Goal: Transaction & Acquisition: Purchase product/service

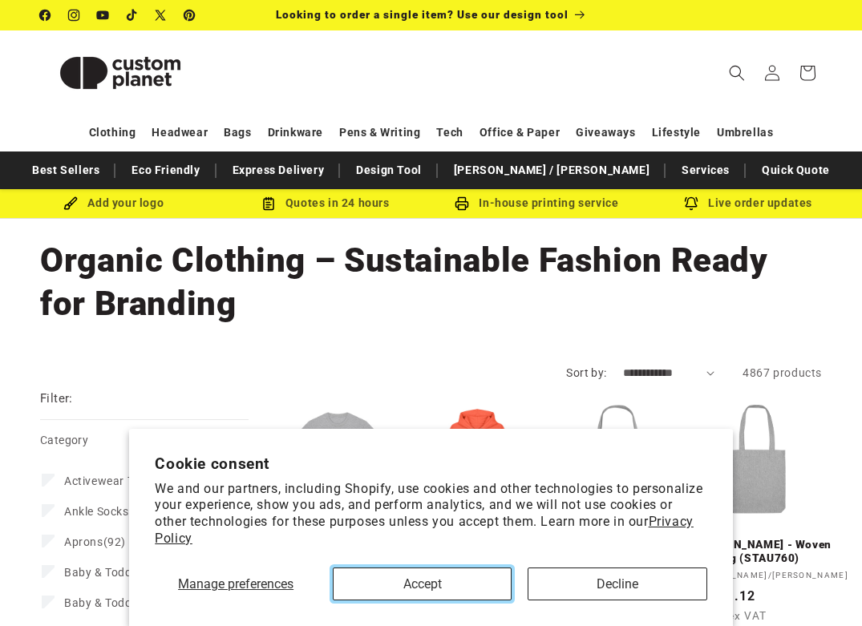
click at [438, 585] on button "Accept" at bounding box center [422, 583] width 179 height 33
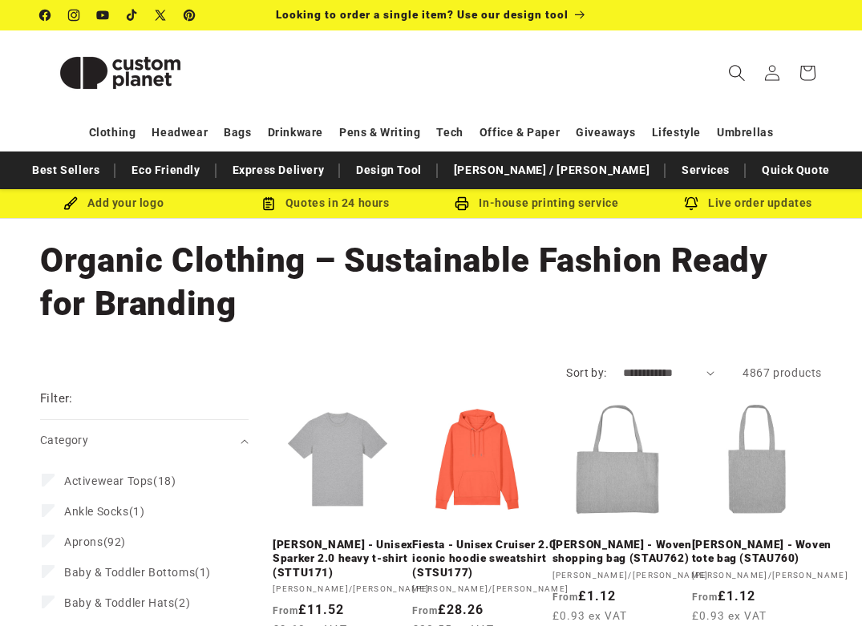
click at [736, 65] on icon "Search" at bounding box center [736, 73] width 16 height 16
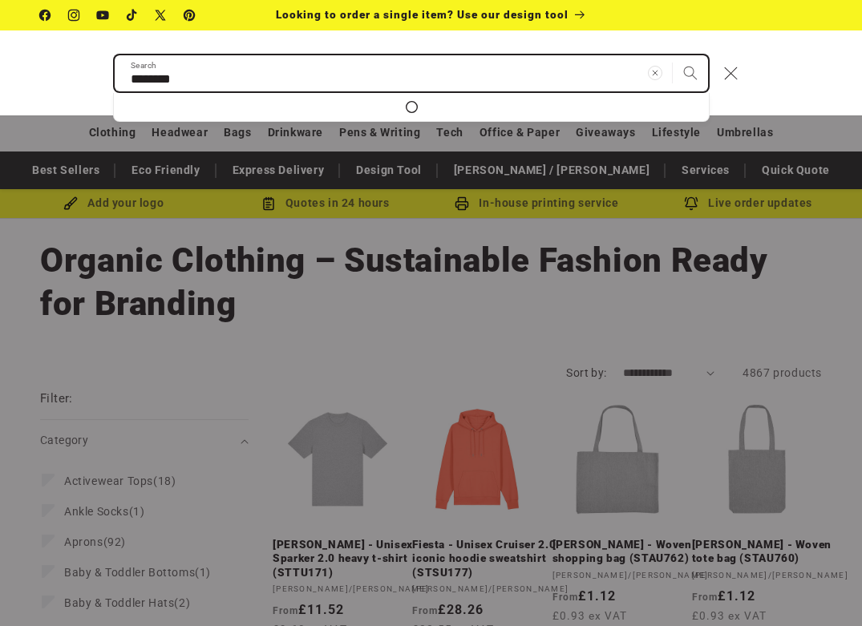
type input "********"
click at [672, 55] on button "Search" at bounding box center [689, 72] width 35 height 35
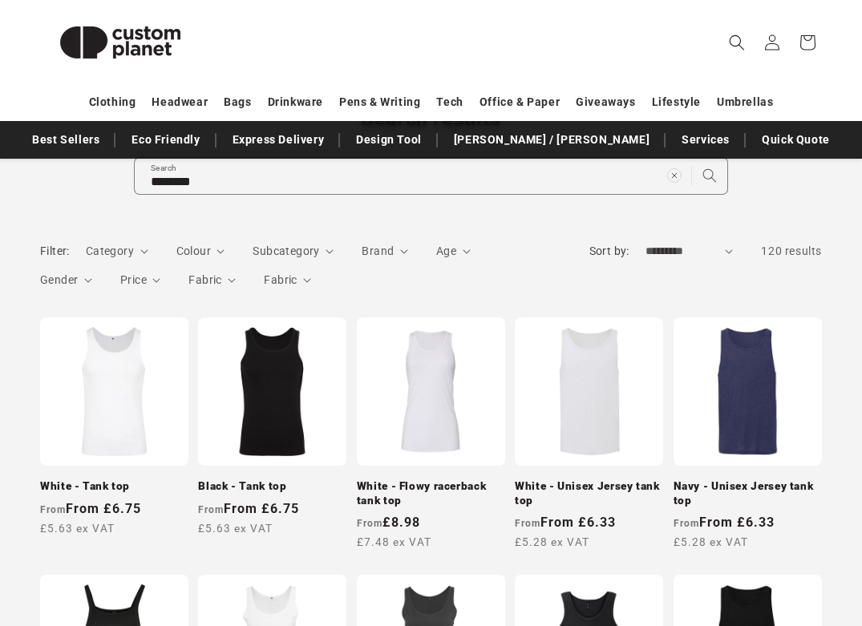
scroll to position [154, 0]
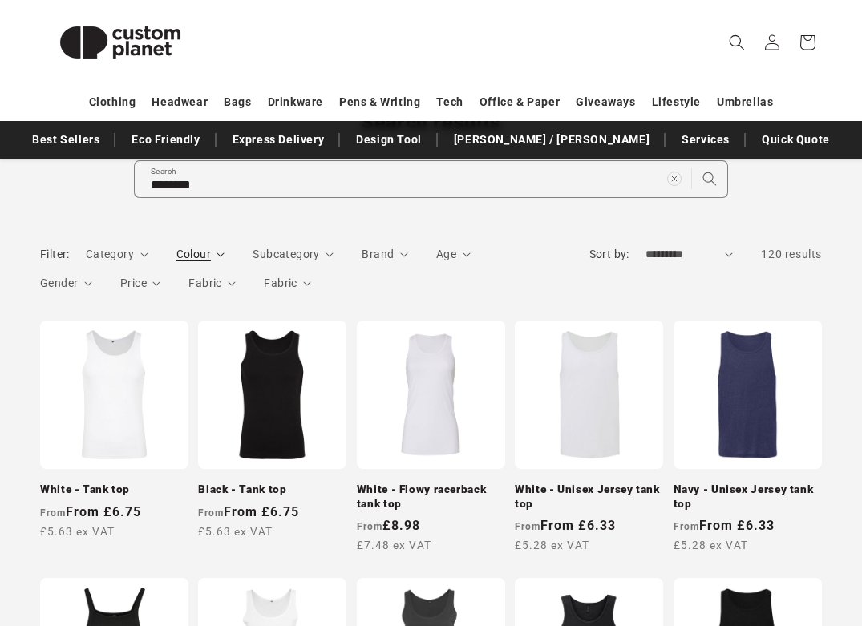
click at [212, 256] on summary "Colour" at bounding box center [200, 254] width 49 height 17
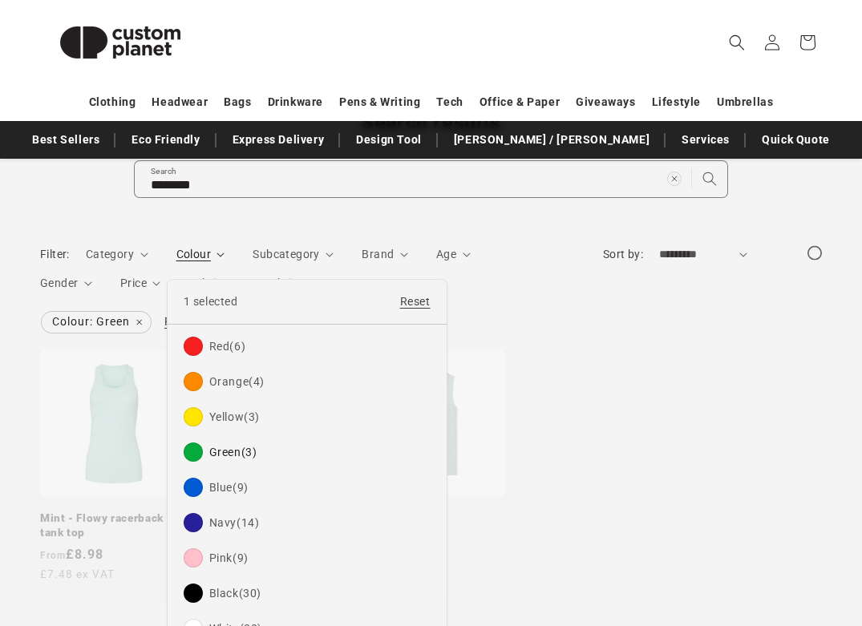
click at [225, 263] on summary "Colour" at bounding box center [200, 254] width 49 height 17
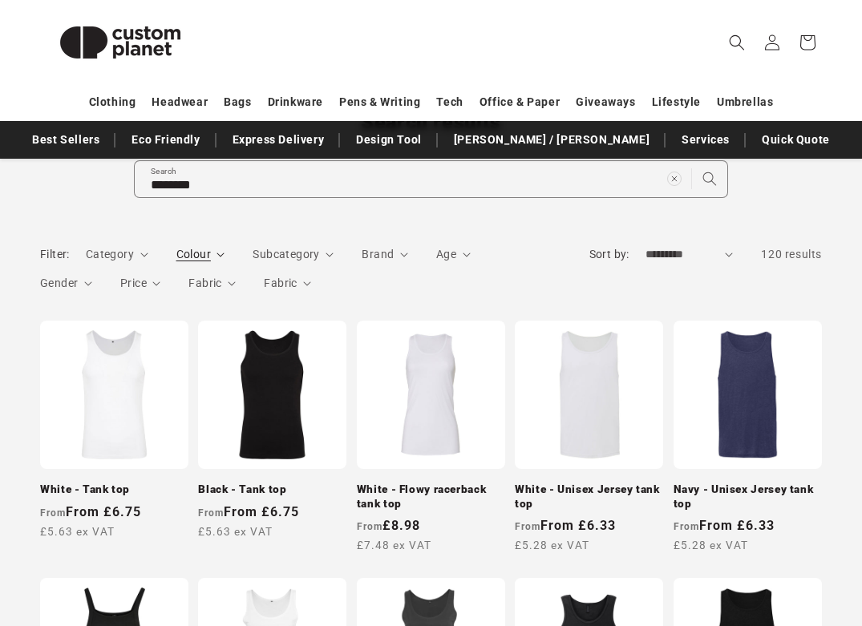
click at [204, 251] on span "Colour" at bounding box center [193, 254] width 34 height 13
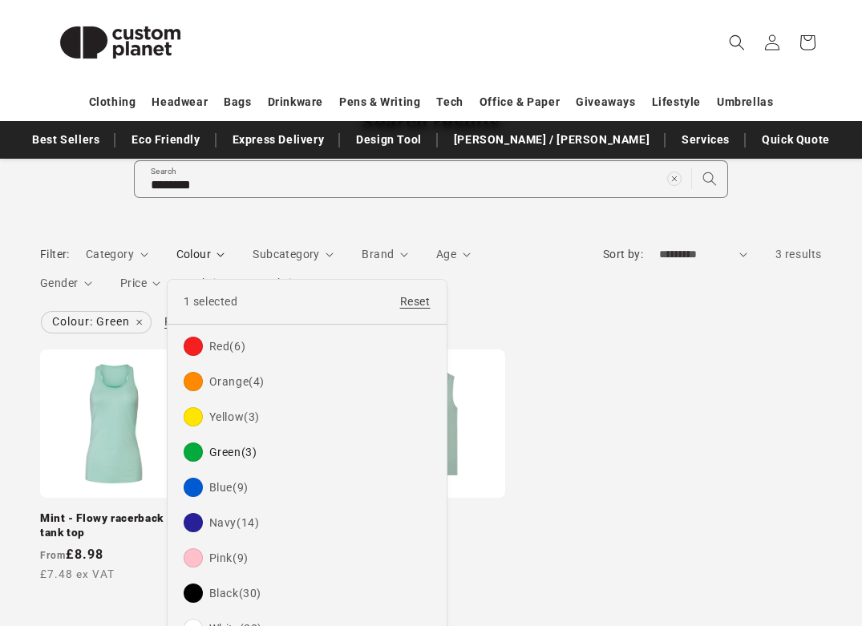
click at [225, 263] on summary "Colour" at bounding box center [200, 254] width 49 height 17
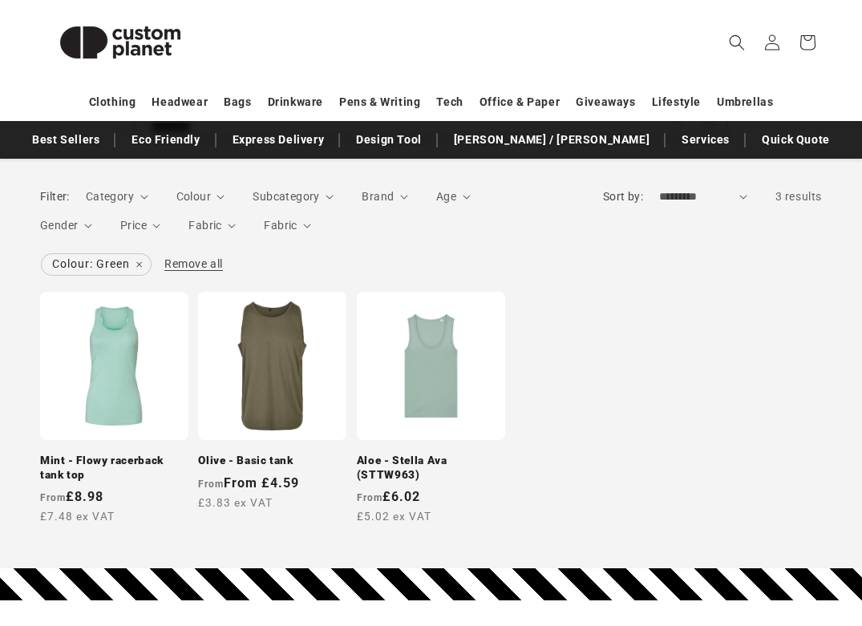
scroll to position [216, 0]
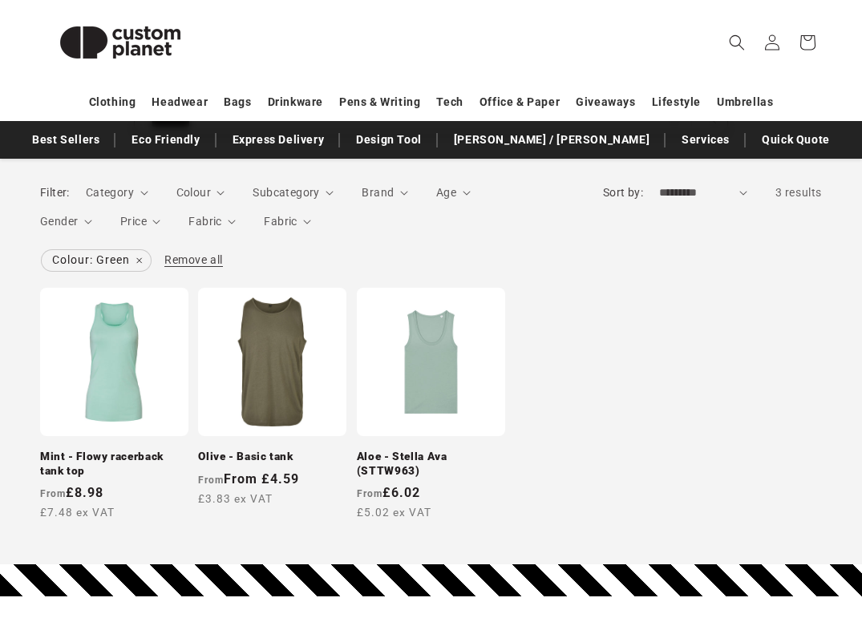
scroll to position [154, 0]
